Goal: Navigation & Orientation: Find specific page/section

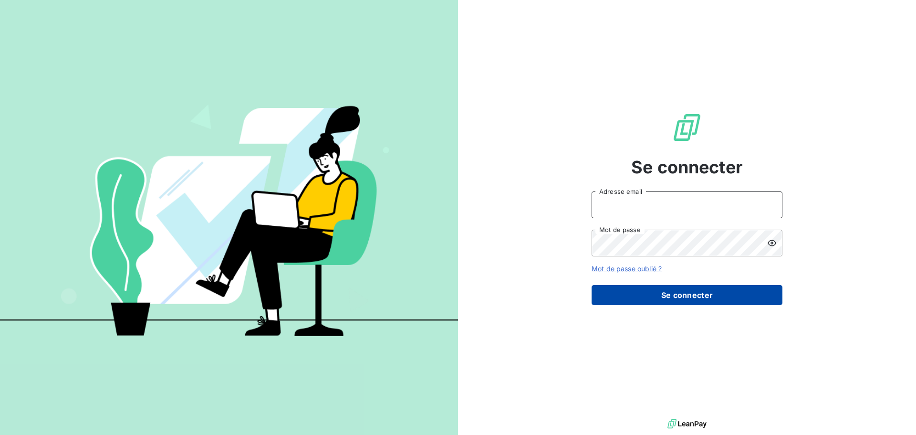
type input "[EMAIL_ADDRESS][DOMAIN_NAME]"
click at [697, 298] on button "Se connecter" at bounding box center [687, 295] width 191 height 20
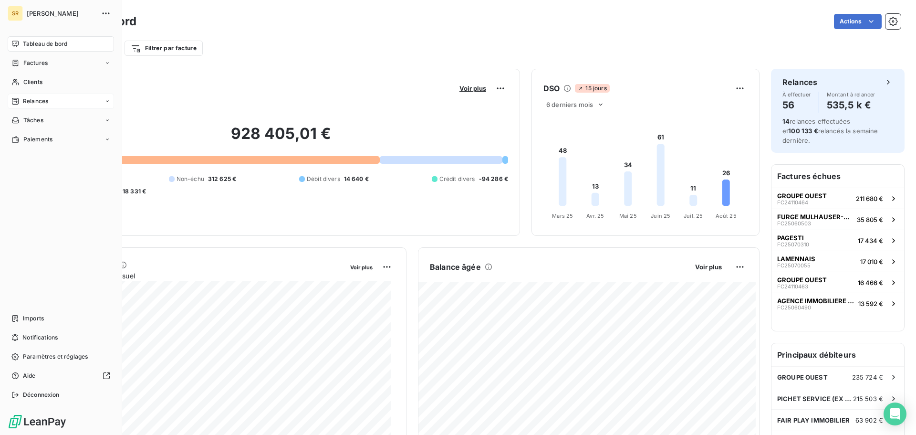
click at [35, 97] on span "Relances" at bounding box center [35, 101] width 25 height 9
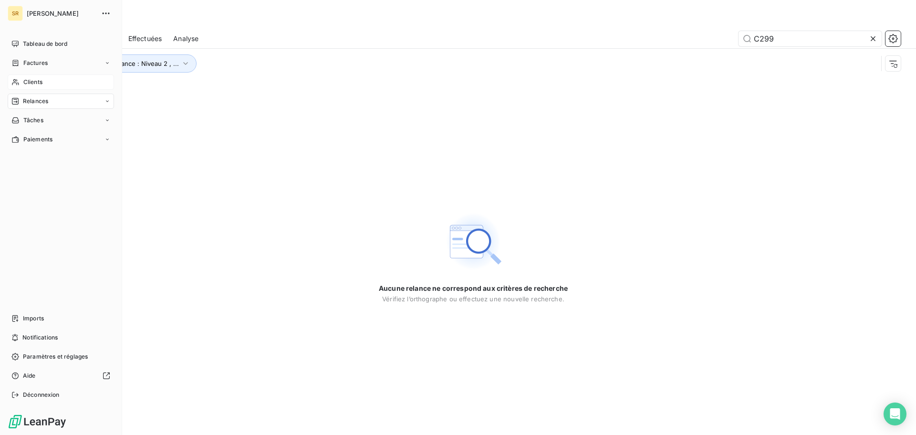
click at [21, 78] on div "Clients" at bounding box center [61, 81] width 106 height 15
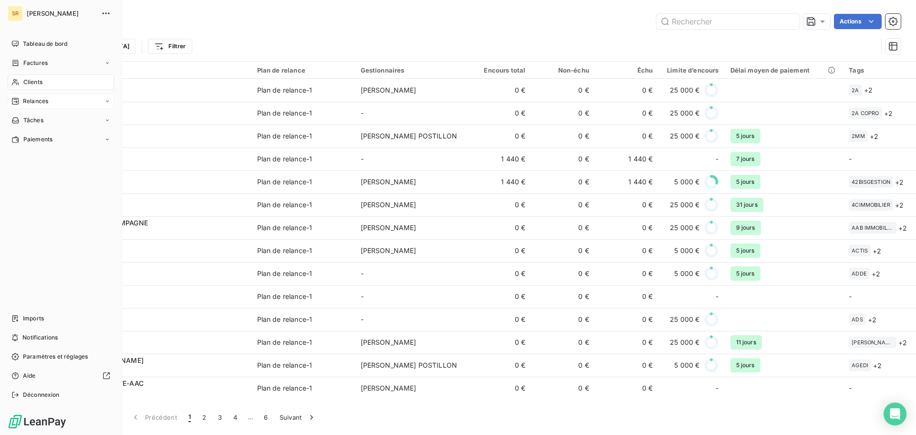
click at [40, 103] on span "Relances" at bounding box center [35, 101] width 25 height 9
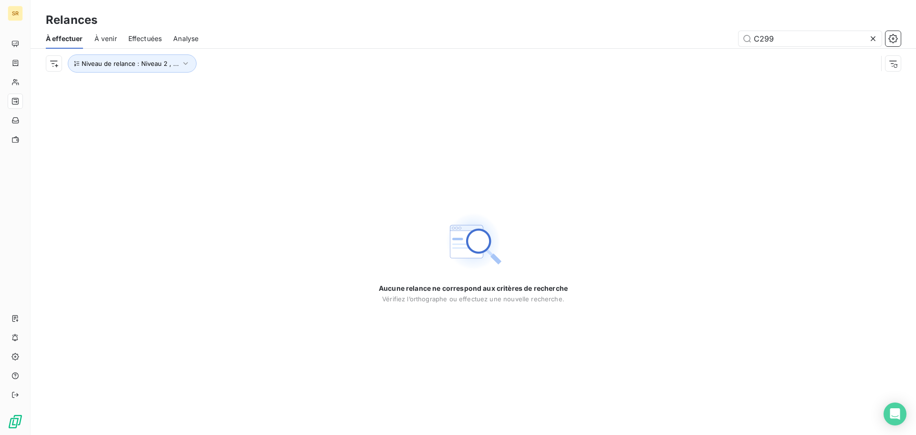
click at [108, 41] on span "À venir" at bounding box center [106, 39] width 22 height 10
